Goal: Task Accomplishment & Management: Manage account settings

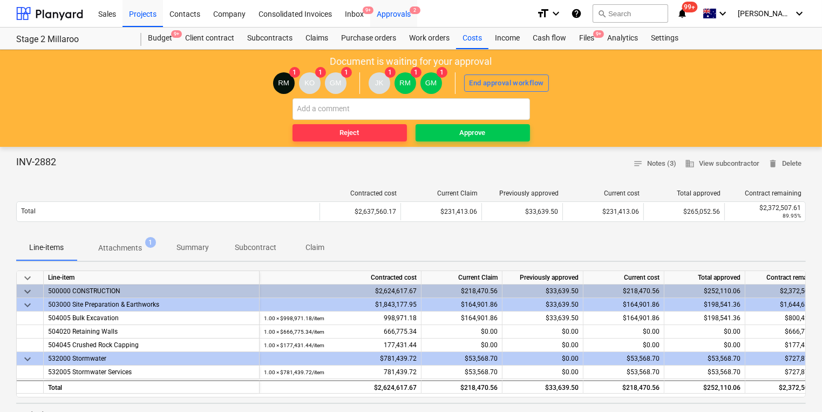
click at [405, 16] on div "Approvals 2" at bounding box center [393, 13] width 47 height 28
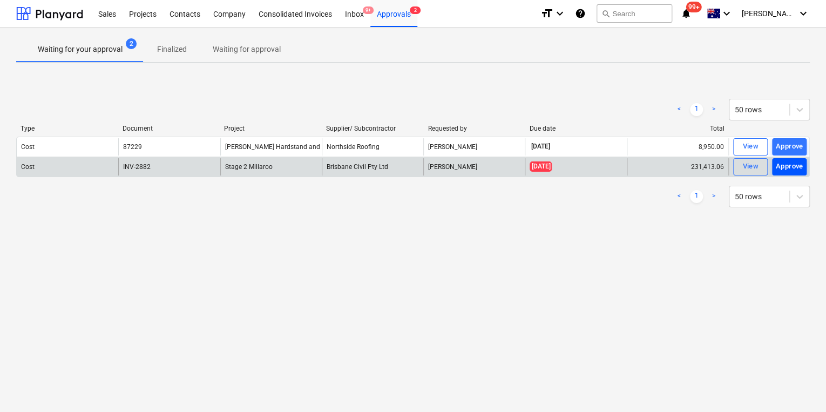
click at [787, 167] on div "Approve" at bounding box center [789, 166] width 28 height 12
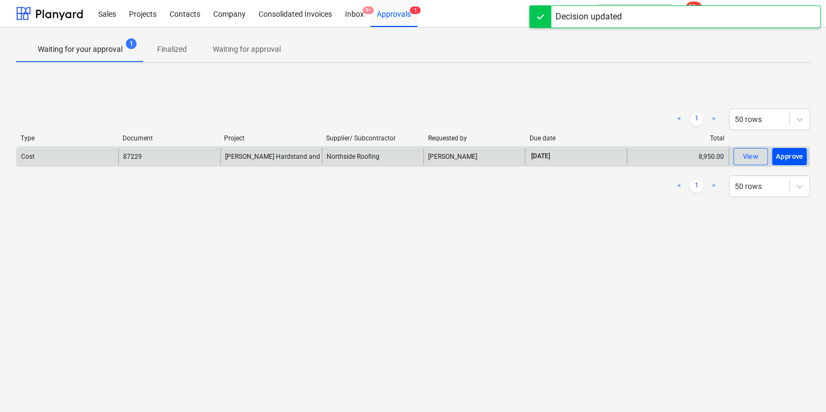
click at [790, 151] on div "Approve" at bounding box center [789, 157] width 28 height 12
